Goal: Information Seeking & Learning: Understand process/instructions

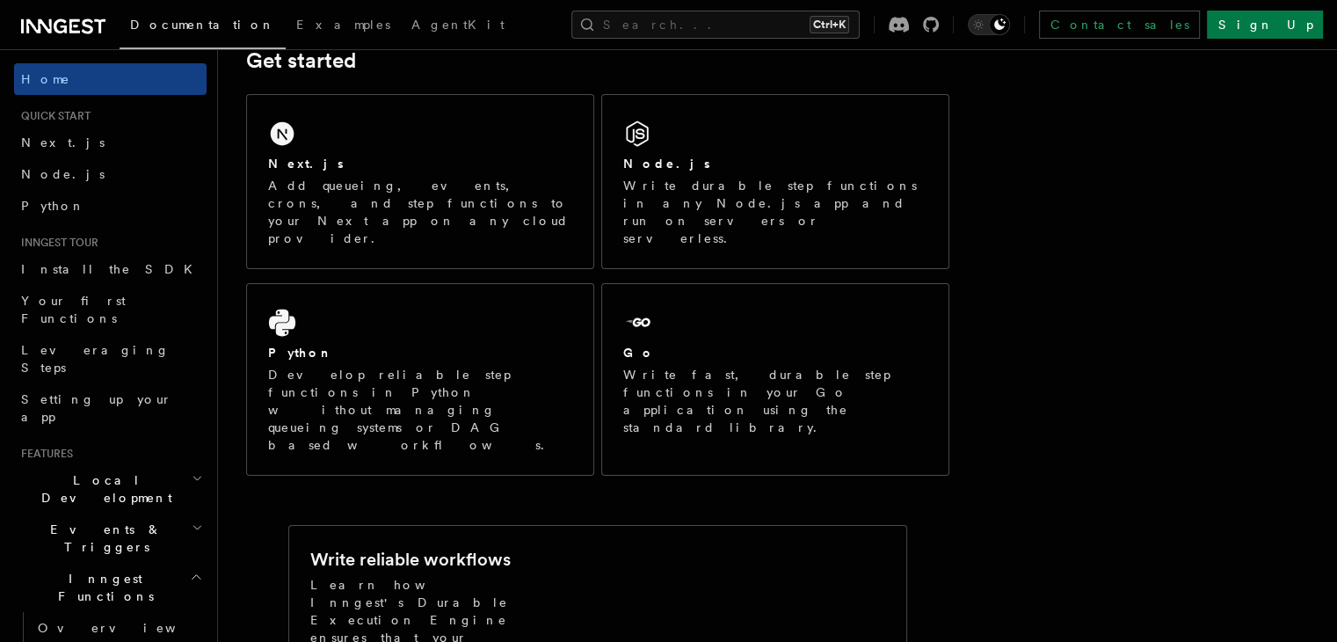
scroll to position [352, 0]
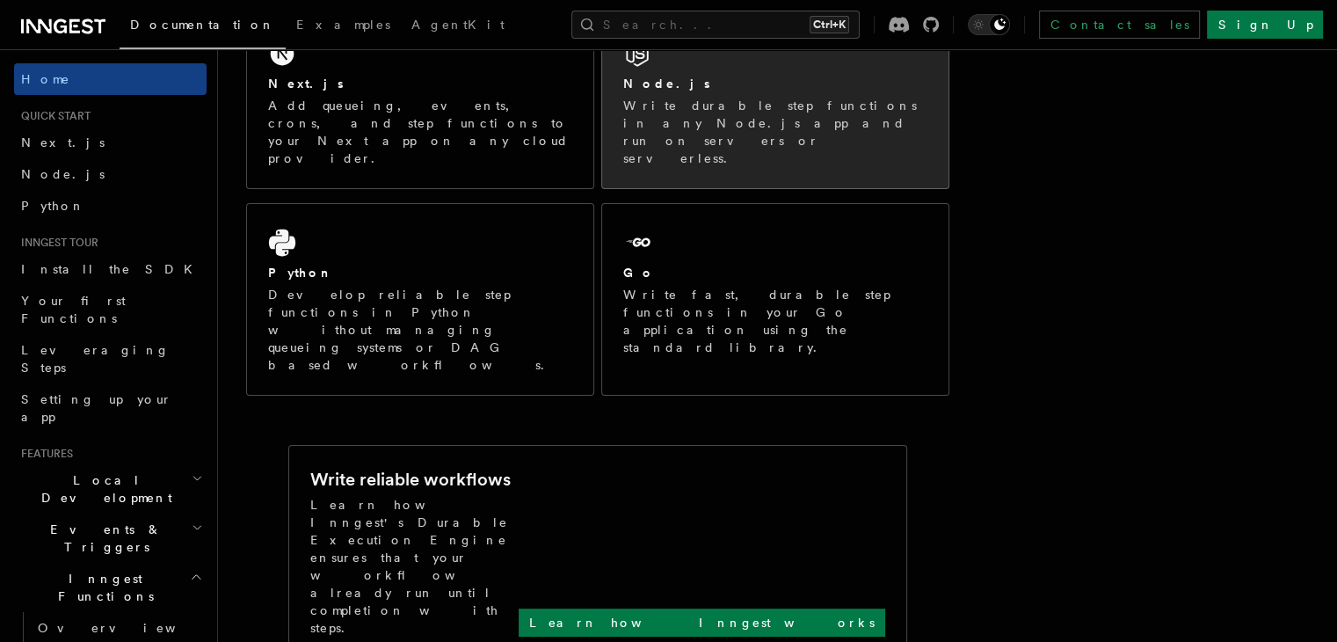
click at [715, 106] on p "Write durable step functions in any Node.js app and run on servers or serverles…" at bounding box center [775, 132] width 304 height 70
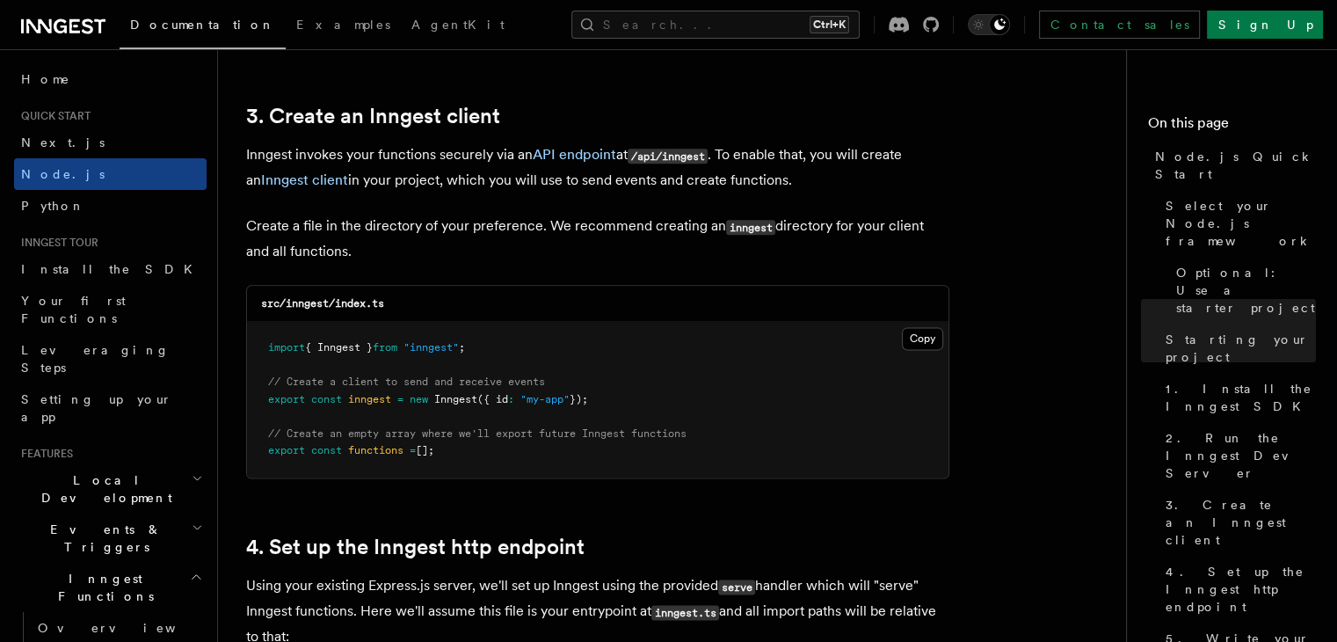
scroll to position [2227, 0]
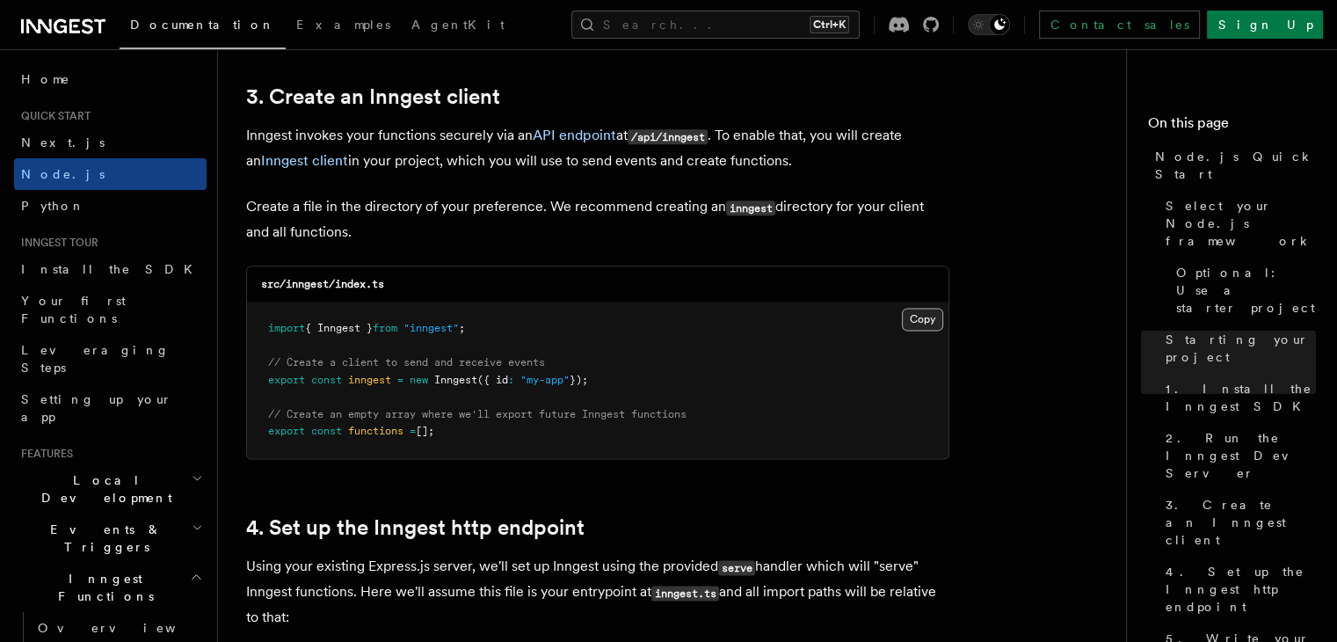
click at [926, 321] on button "Copy Copied" at bounding box center [922, 319] width 41 height 23
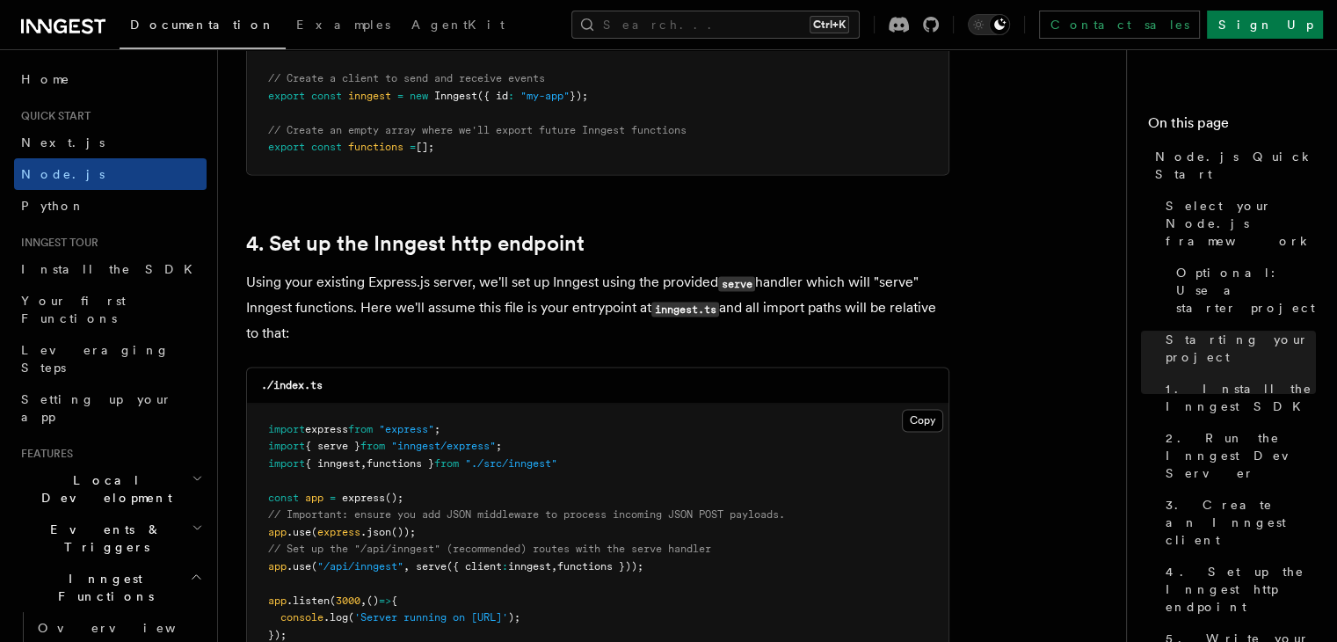
scroll to position [2578, 0]
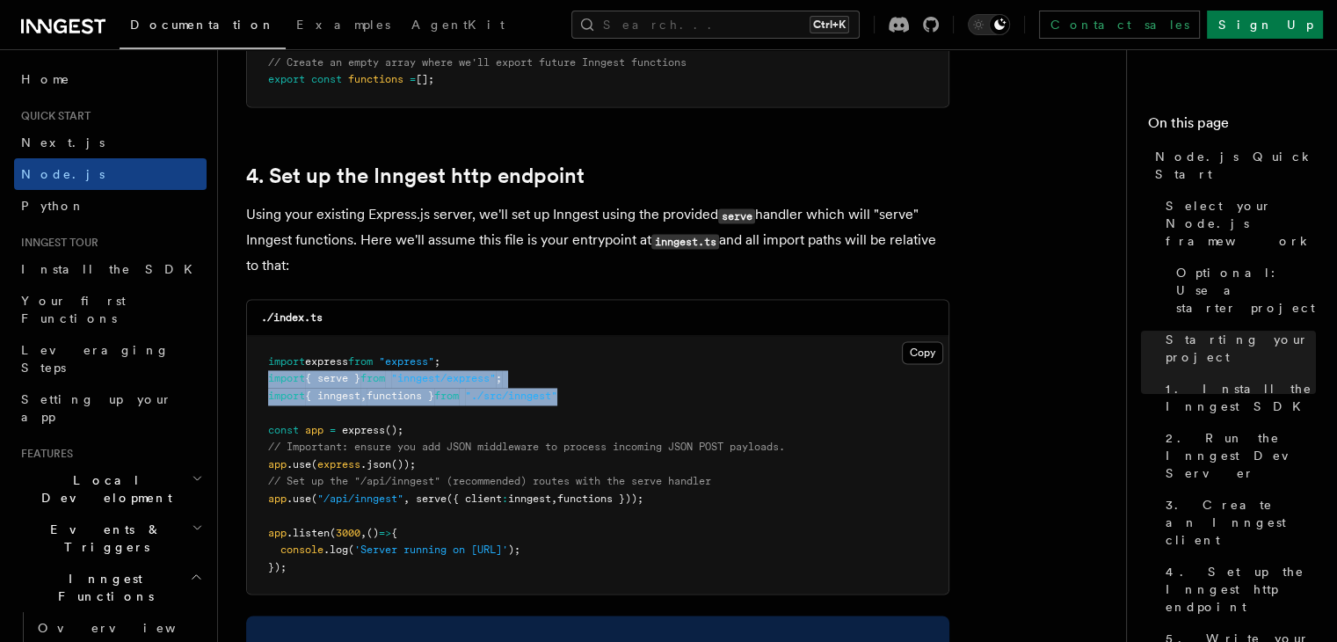
drag, startPoint x: 267, startPoint y: 381, endPoint x: 593, endPoint y: 398, distance: 326.6
click at [594, 398] on pre "import express from "express" ; import { serve } from "inngest/express" ; impor…" at bounding box center [597, 465] width 701 height 258
copy code "import { serve } from "inngest/express" ; import { inngest , functions } from "…"
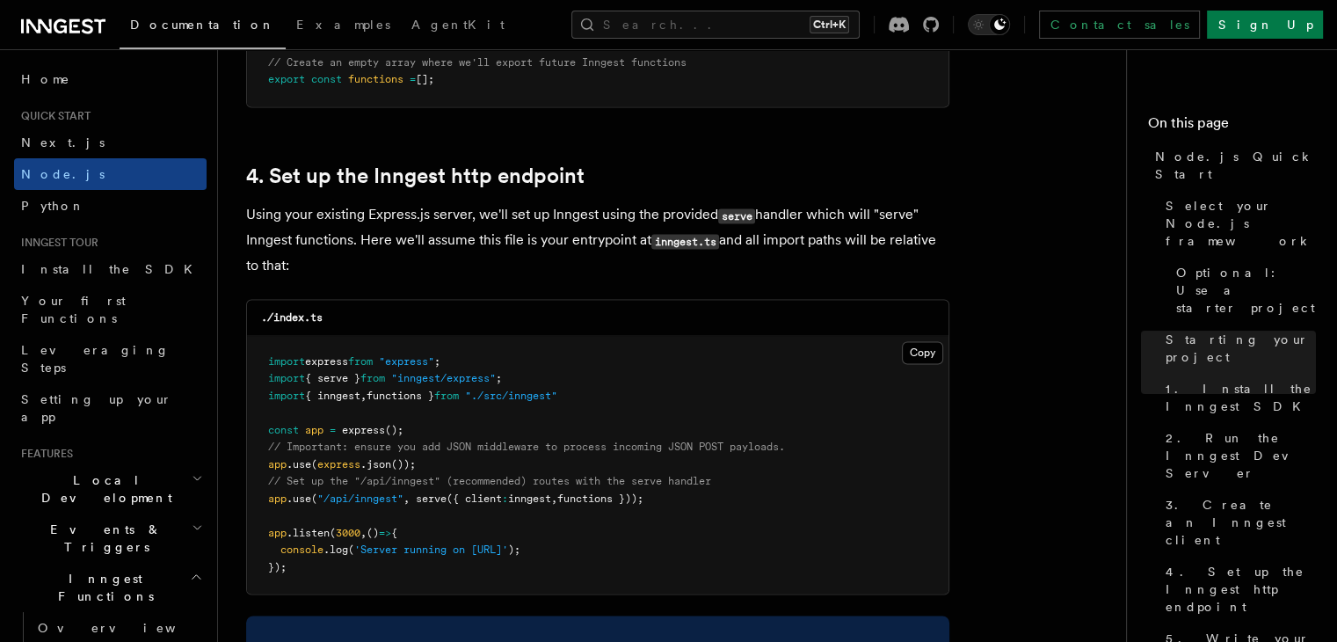
drag, startPoint x: 900, startPoint y: 406, endPoint x: 883, endPoint y: 407, distance: 16.7
click at [889, 406] on pre "import express from "express" ; import { serve } from "inngest/express" ; impor…" at bounding box center [597, 465] width 701 height 258
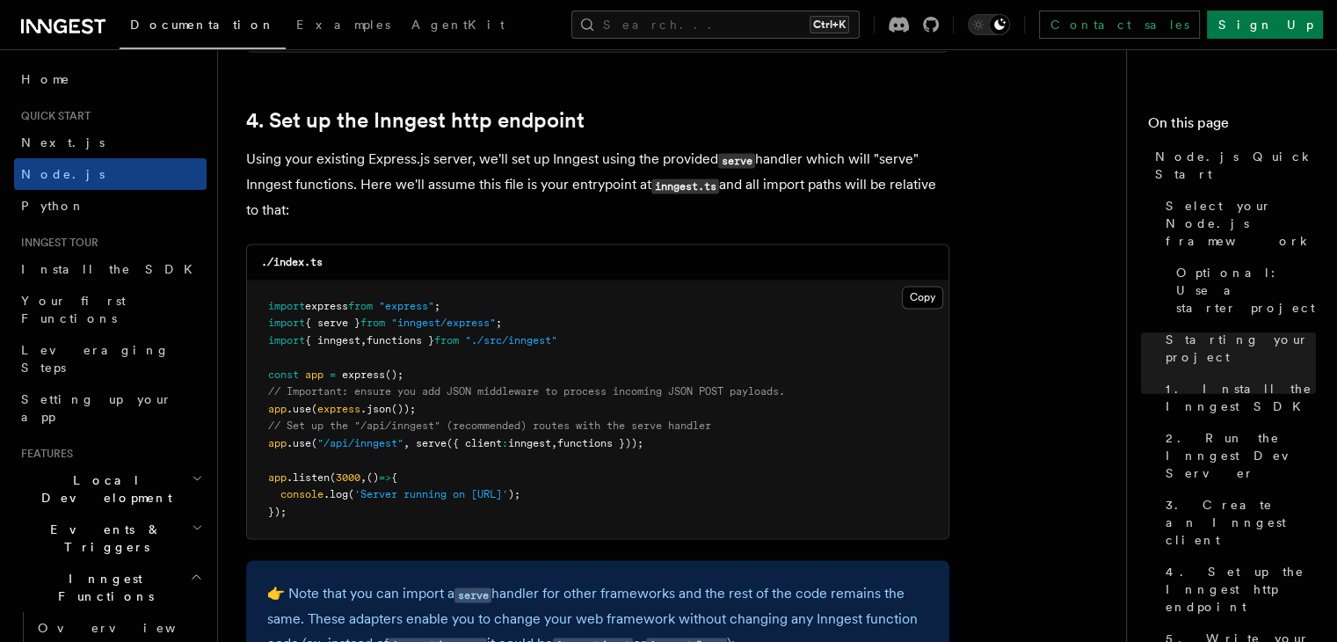
scroll to position [2695, 0]
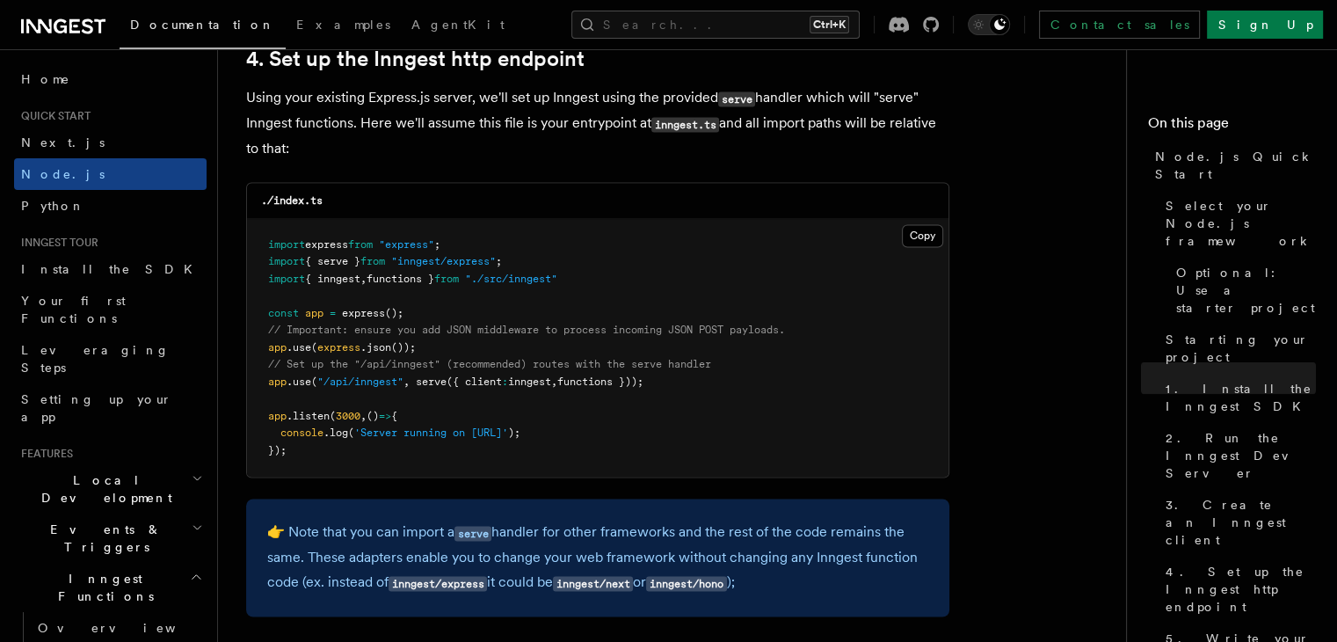
drag, startPoint x: 260, startPoint y: 381, endPoint x: 691, endPoint y: 378, distance: 430.7
click at [691, 378] on pre "import express from "express" ; import { serve } from "inngest/express" ; impor…" at bounding box center [597, 348] width 701 height 258
copy span "app .use ( "/api/inngest" , serve ({ client : inngest , functions }));"
click at [720, 294] on pre "import express from "express" ; import { serve } from "inngest/express" ; impor…" at bounding box center [597, 348] width 701 height 258
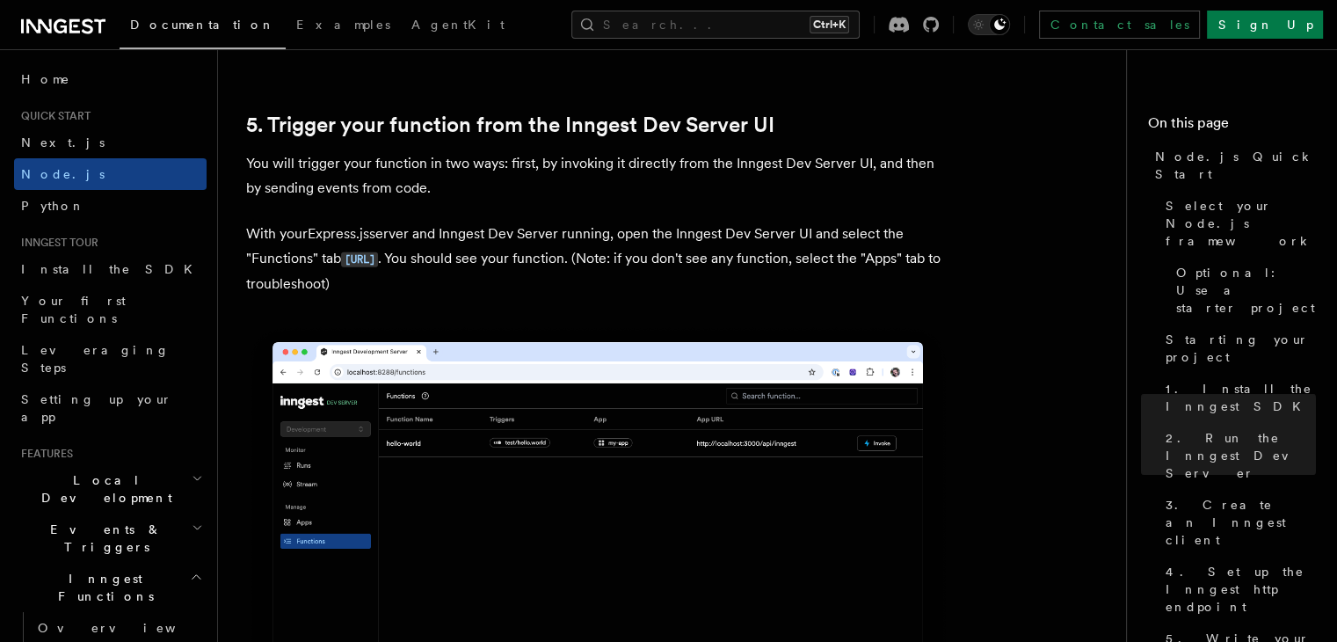
scroll to position [4102, 0]
